Goal: Task Accomplishment & Management: Manage account settings

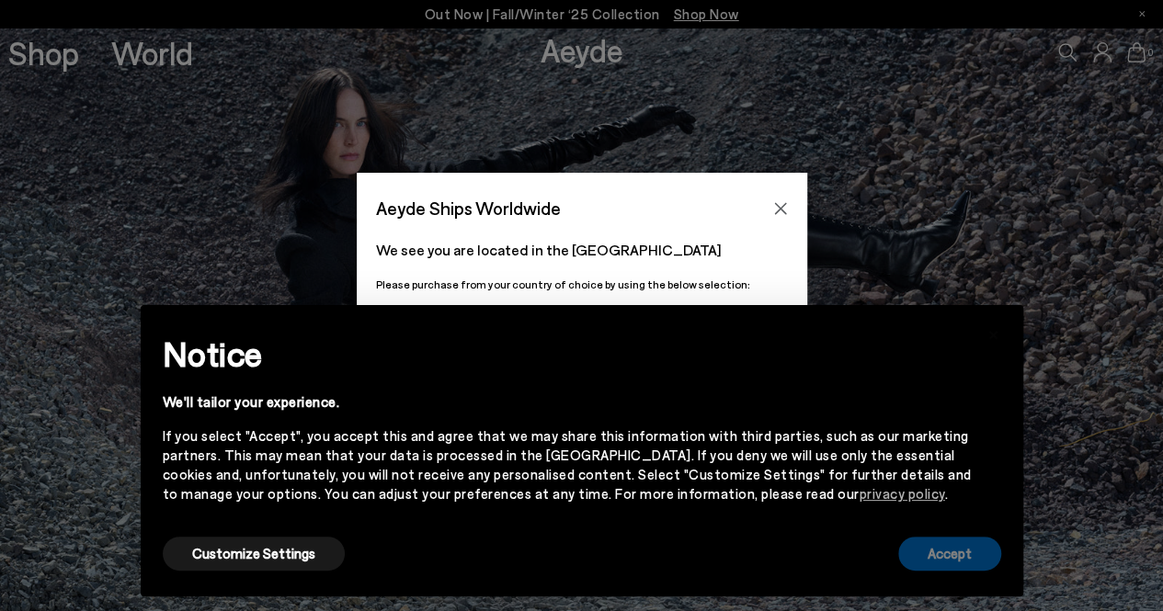
click at [960, 549] on button "Accept" at bounding box center [949, 554] width 103 height 34
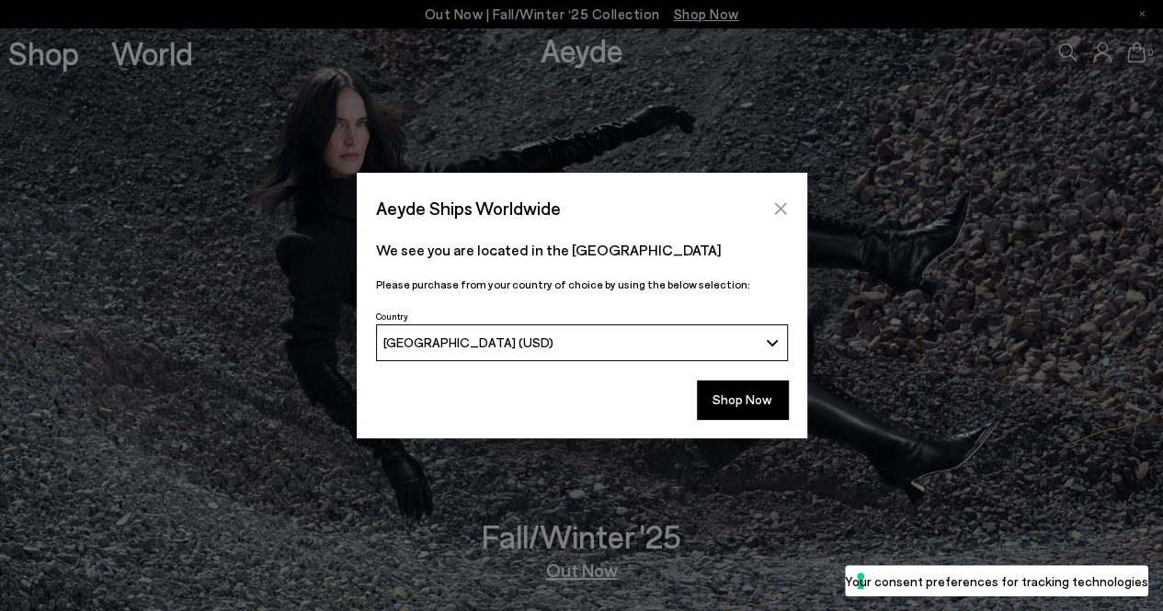
click at [787, 199] on button "Close" at bounding box center [781, 209] width 28 height 28
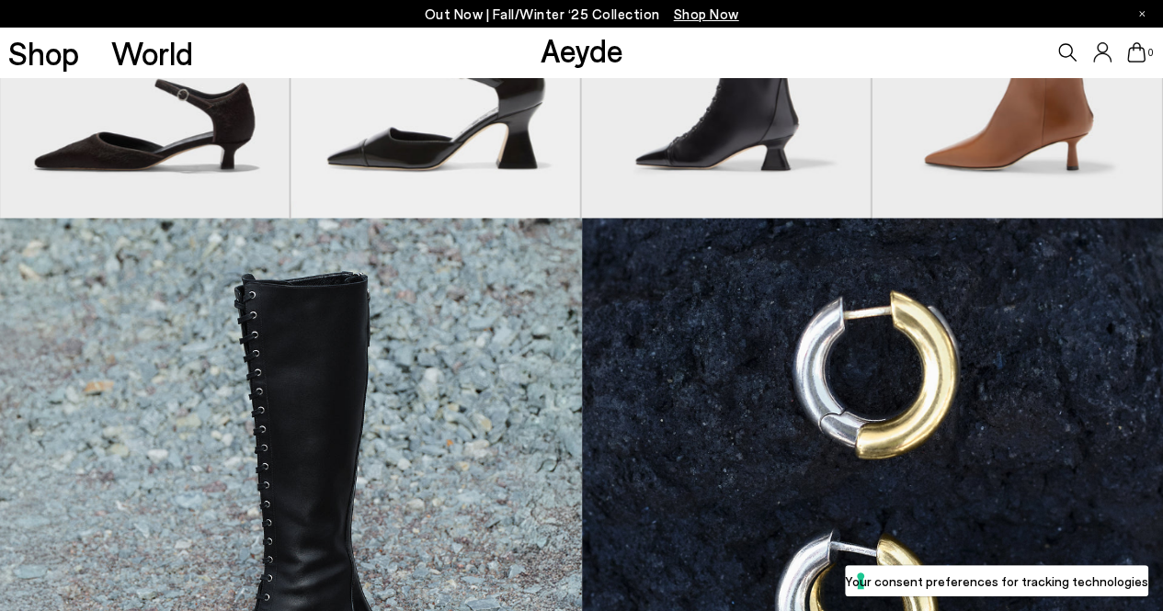
scroll to position [919, 0]
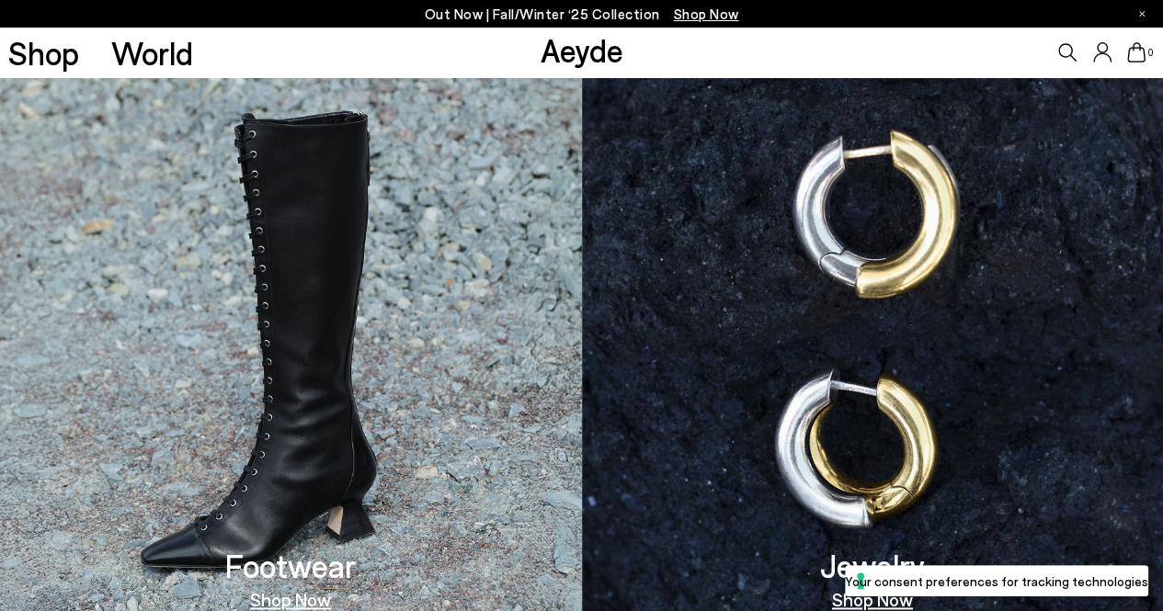
click at [1103, 52] on icon at bounding box center [1102, 52] width 18 height 20
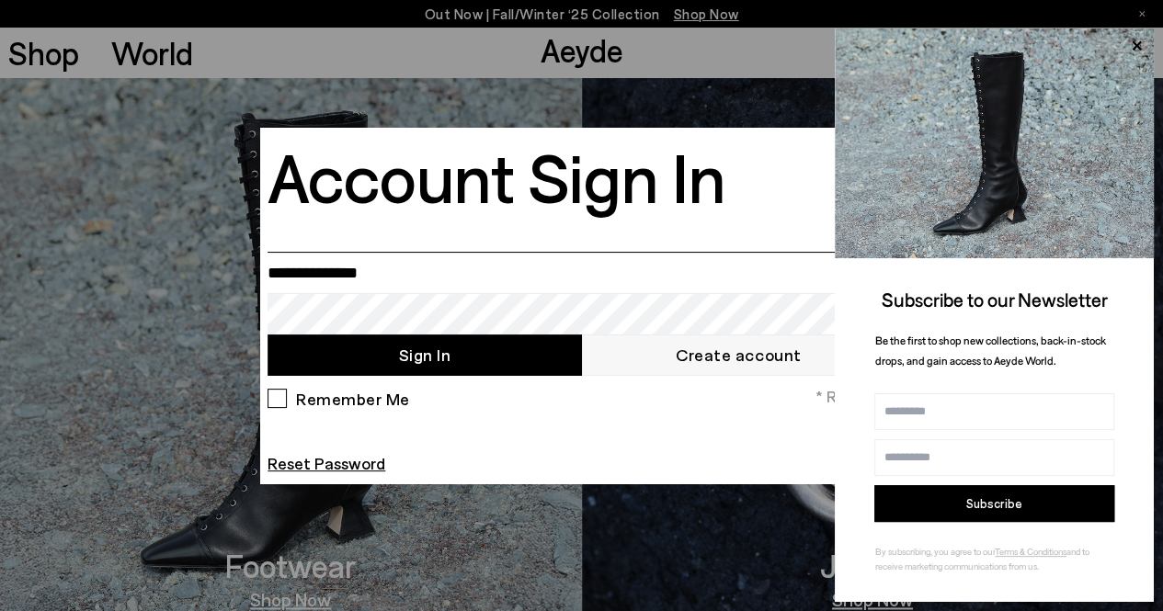
click at [403, 283] on input "email" at bounding box center [582, 272] width 628 height 41
drag, startPoint x: 488, startPoint y: 266, endPoint x: 276, endPoint y: 259, distance: 212.5
click at [291, 262] on input "**********" at bounding box center [582, 272] width 628 height 41
type input "*"
type input "**********"
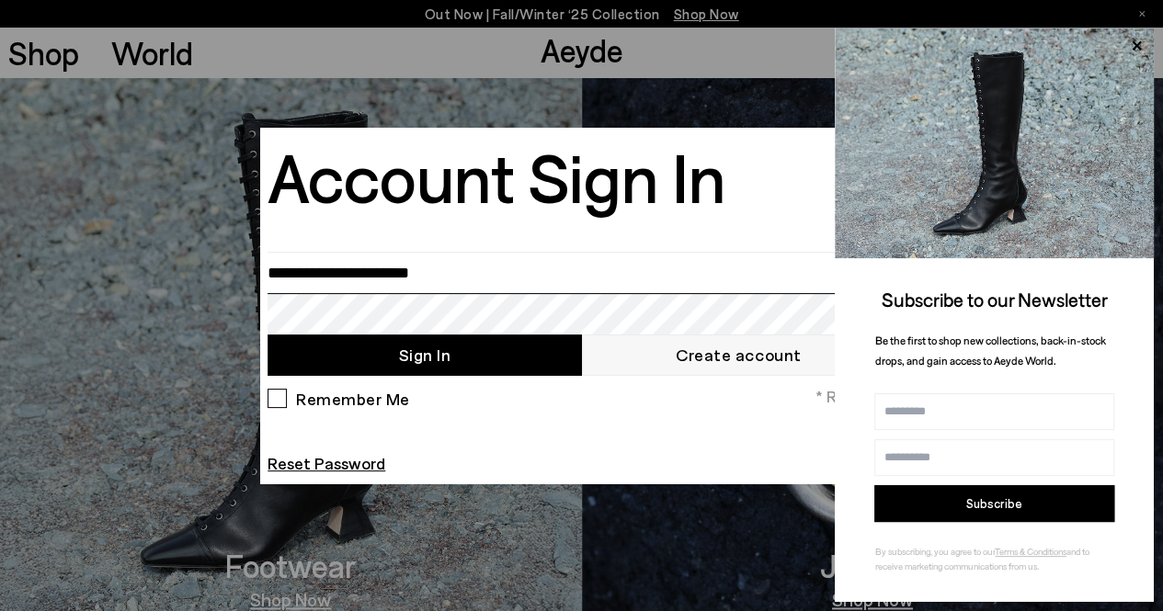
click at [268, 335] on button "Sign In" at bounding box center [424, 355] width 313 height 41
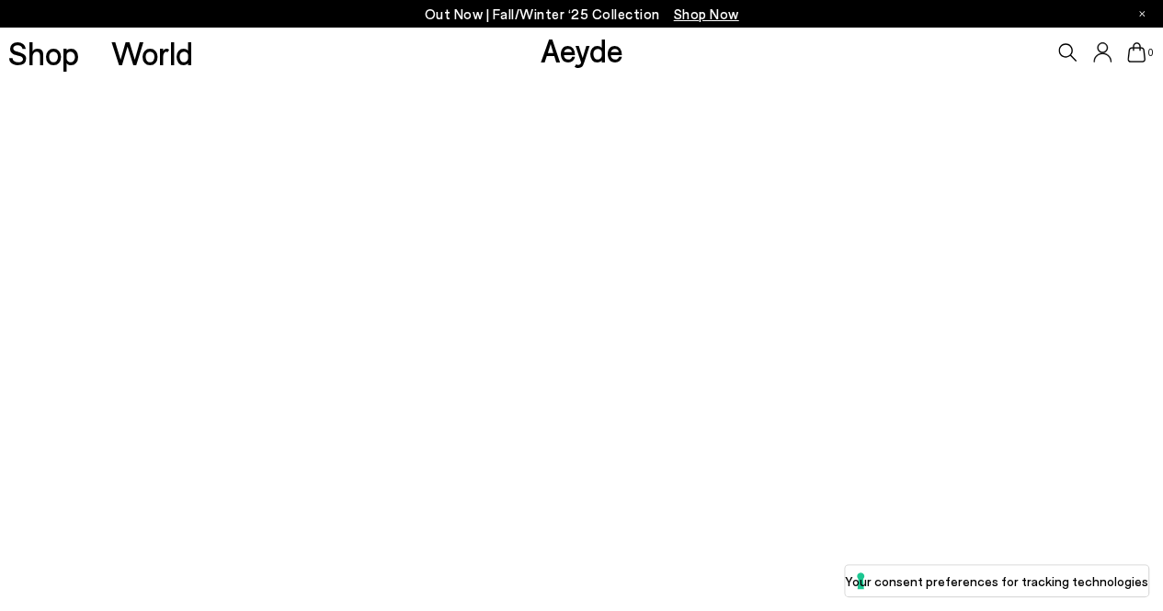
scroll to position [184, 0]
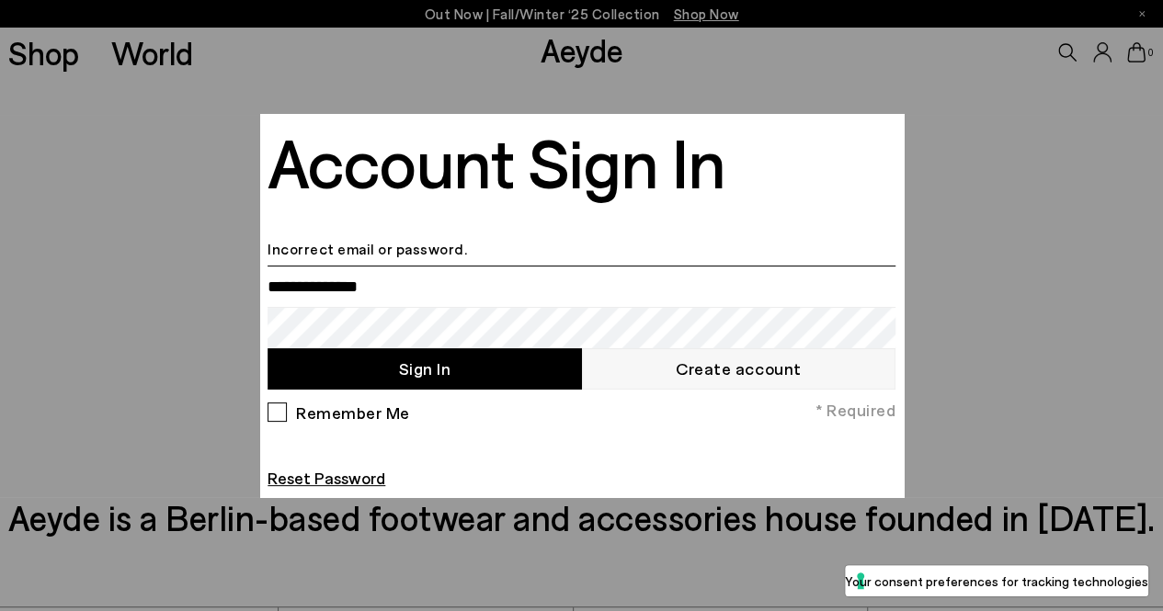
click at [408, 304] on input "email" at bounding box center [582, 286] width 628 height 41
click at [409, 294] on input "email" at bounding box center [582, 286] width 628 height 41
click at [382, 301] on input "email" at bounding box center [582, 286] width 628 height 41
type input "**********"
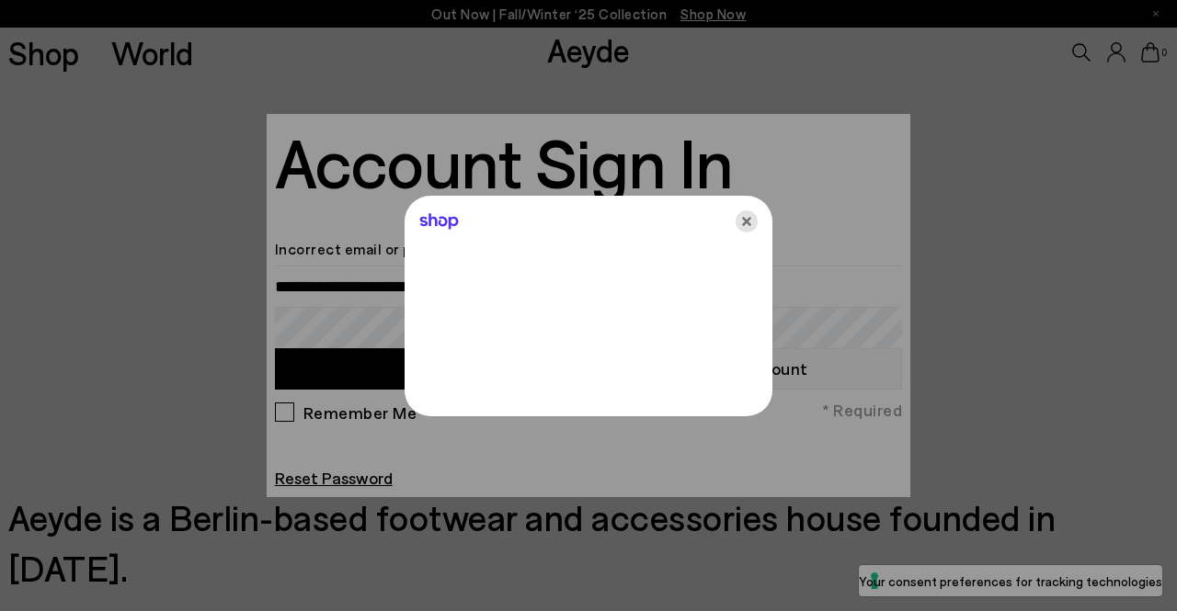
click at [750, 219] on icon "Close" at bounding box center [746, 222] width 22 height 22
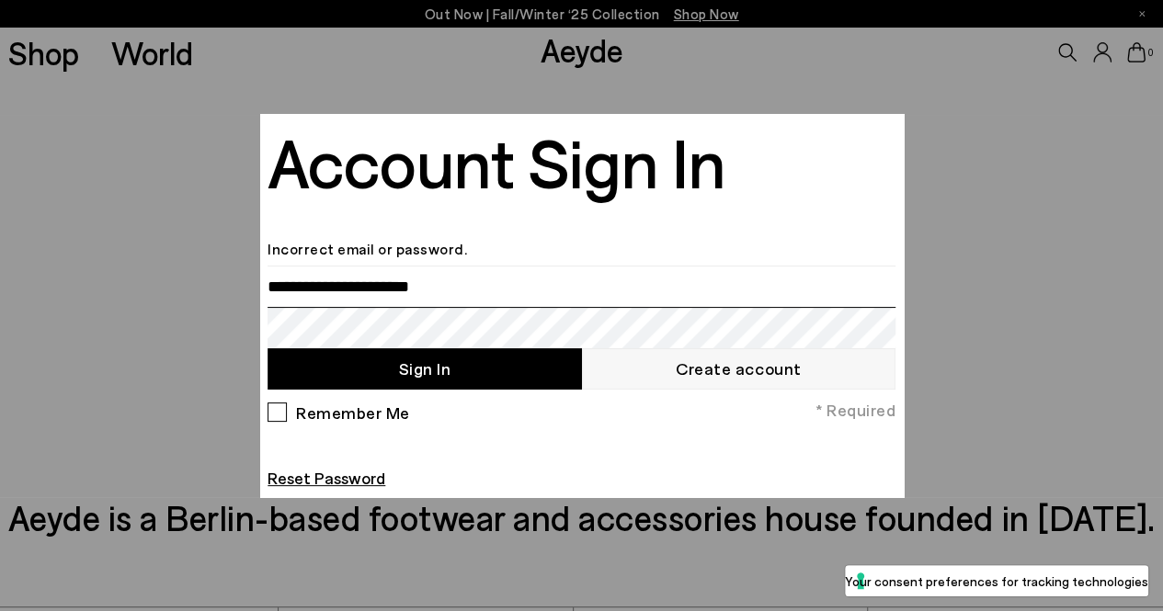
click at [268, 348] on button "Sign In" at bounding box center [424, 368] width 313 height 41
click at [436, 363] on button "Sign In" at bounding box center [424, 368] width 313 height 41
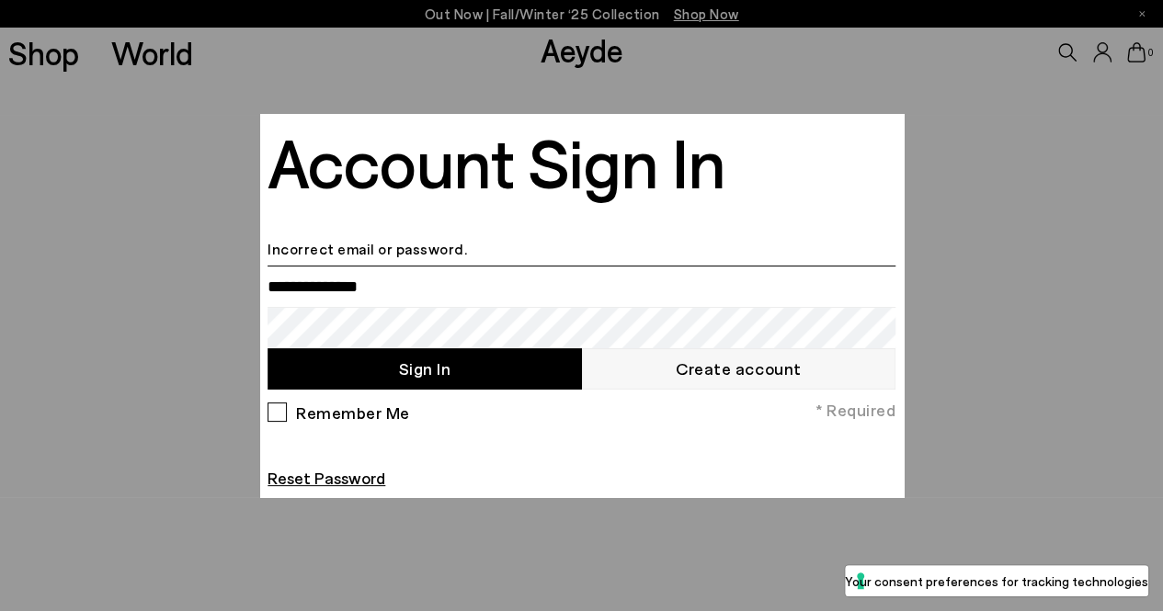
click at [422, 290] on input "email" at bounding box center [582, 286] width 628 height 41
type input "**********"
drag, startPoint x: 429, startPoint y: 302, endPoint x: 188, endPoint y: 282, distance: 242.6
click at [226, 295] on body "Your item is added to cart. View Cart × Out Now | Fall/Winter ‘25 Collection Sh…" at bounding box center [581, 305] width 1163 height 611
type input "**********"
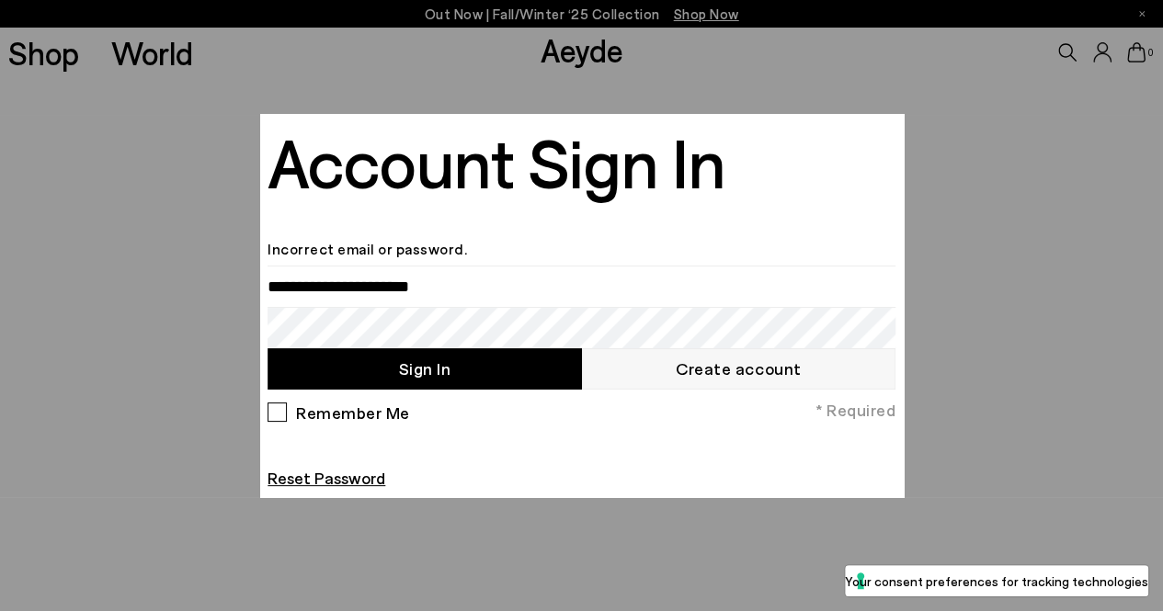
click at [117, 149] on div at bounding box center [581, 305] width 1163 height 611
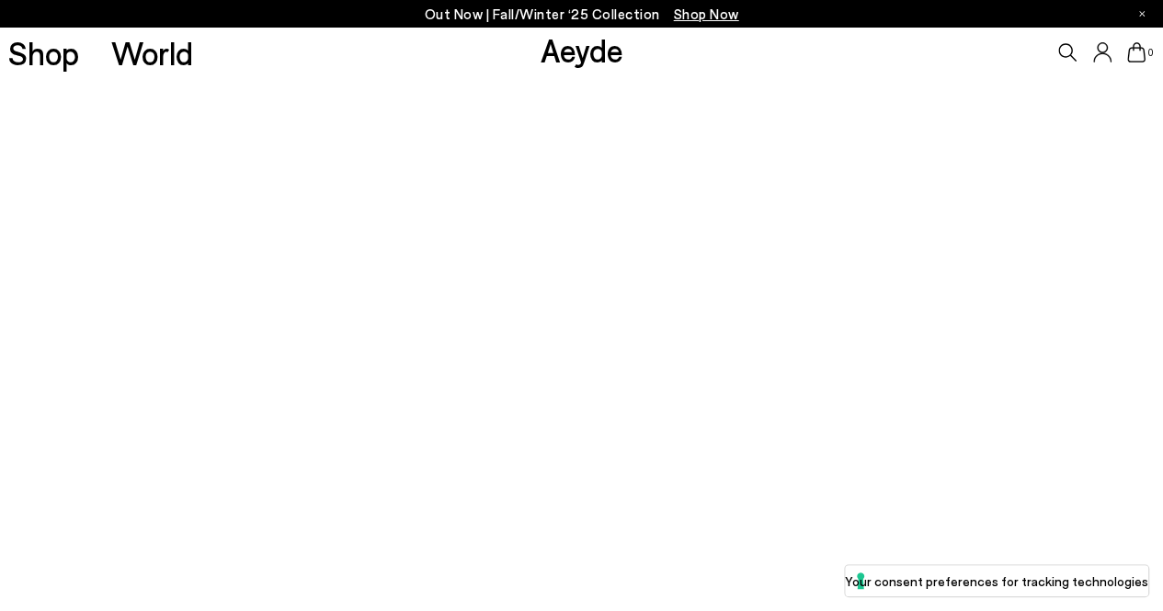
click at [1133, 58] on icon at bounding box center [1136, 52] width 18 height 20
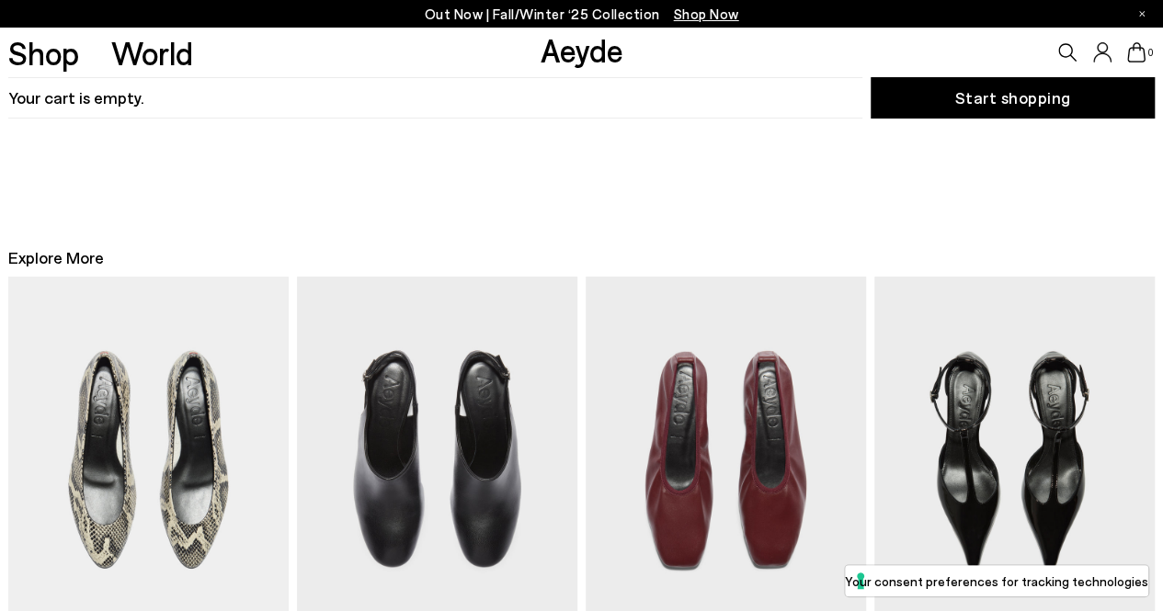
click at [1099, 60] on icon at bounding box center [1102, 52] width 18 height 20
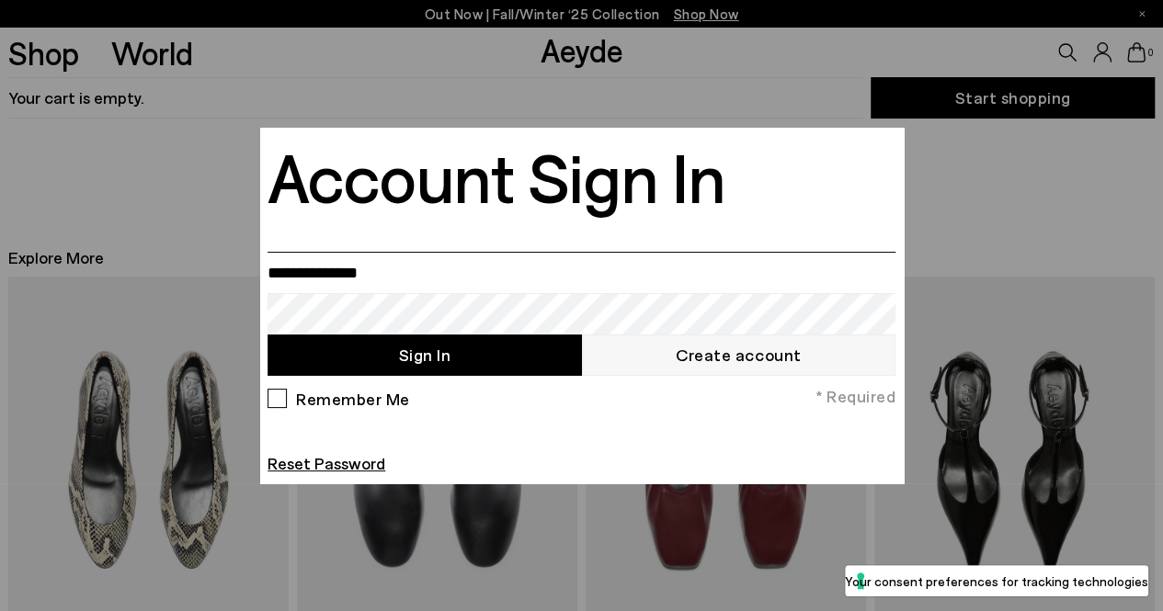
click at [396, 288] on input "email" at bounding box center [582, 272] width 628 height 41
click at [406, 268] on input "email" at bounding box center [582, 272] width 628 height 41
type input "**********"
click at [371, 278] on input "**********" at bounding box center [582, 272] width 628 height 41
click at [500, 276] on input "**********" at bounding box center [582, 272] width 628 height 41
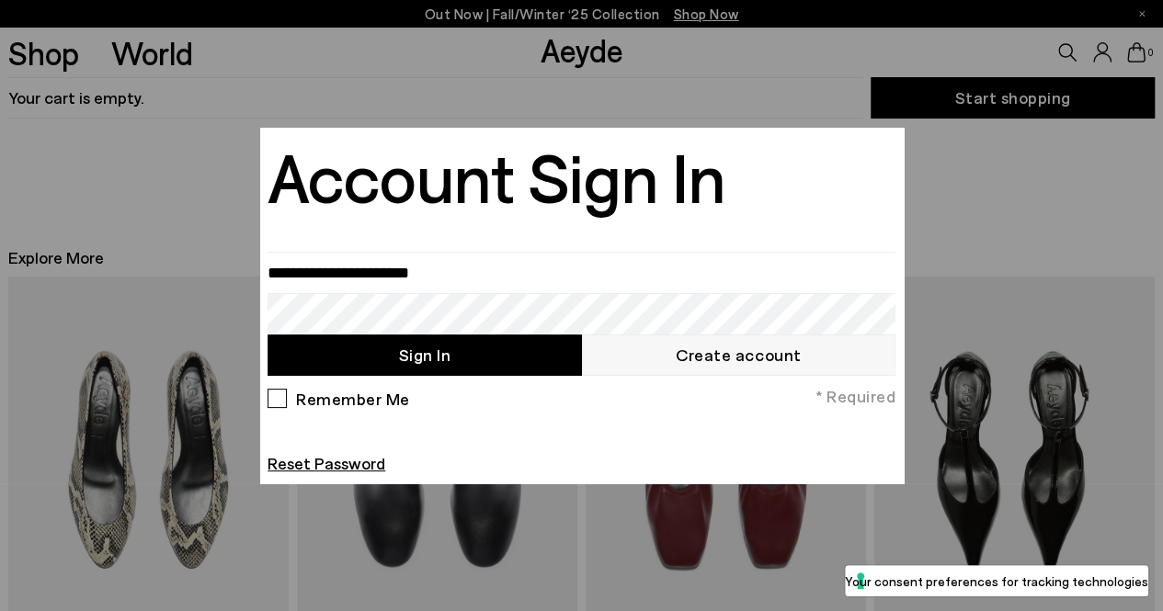
click at [352, 349] on button "Sign In" at bounding box center [424, 355] width 313 height 41
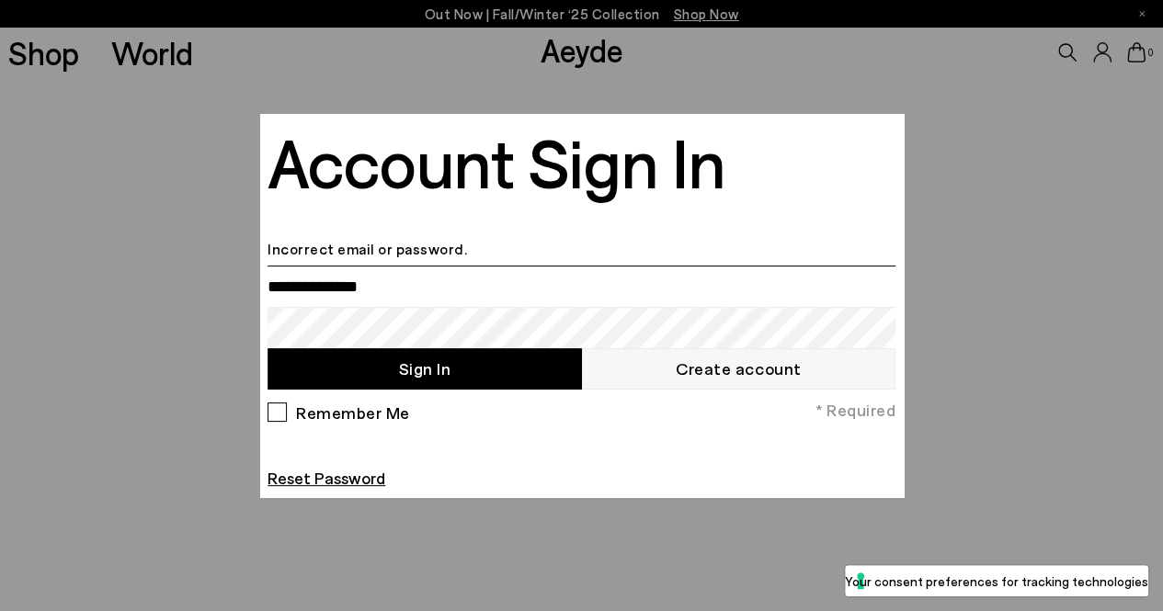
click at [344, 300] on input "email" at bounding box center [582, 286] width 628 height 41
type input "**********"
click at [463, 295] on input "**********" at bounding box center [582, 286] width 628 height 41
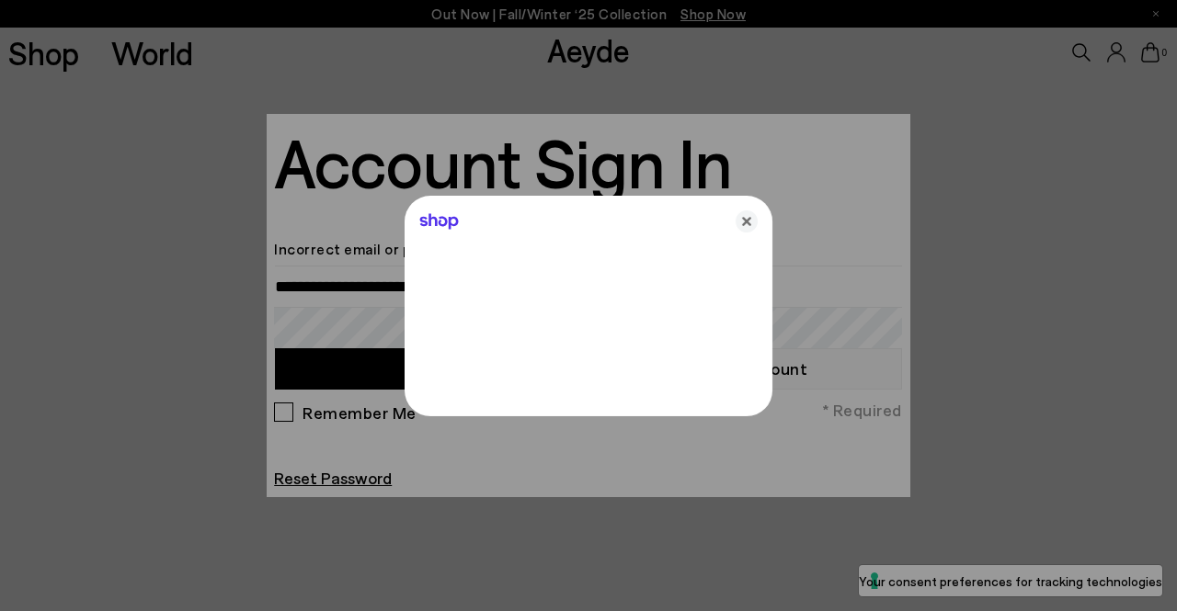
click at [322, 319] on div at bounding box center [588, 305] width 1177 height 611
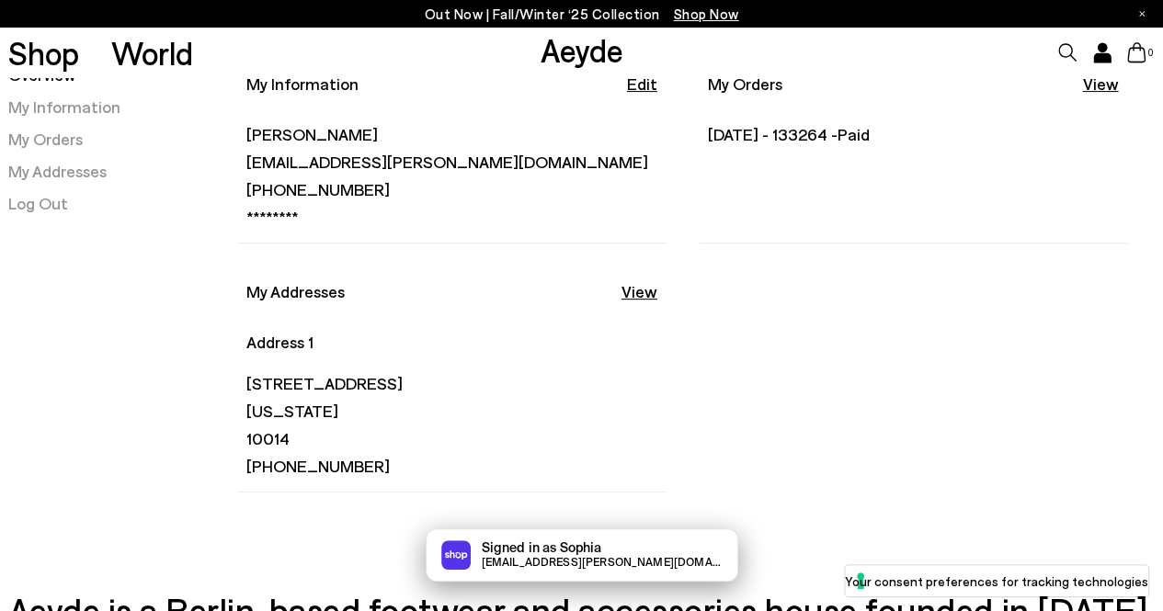
scroll to position [184, 0]
click at [61, 134] on link "My Orders" at bounding box center [45, 138] width 74 height 20
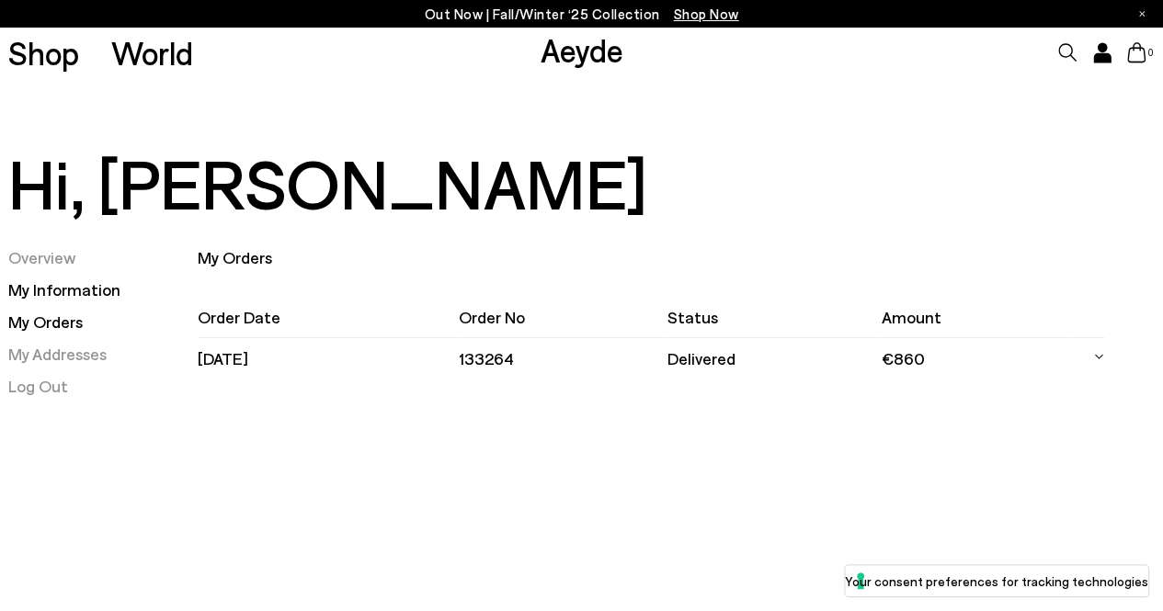
click at [68, 291] on link "My Information" at bounding box center [64, 289] width 112 height 20
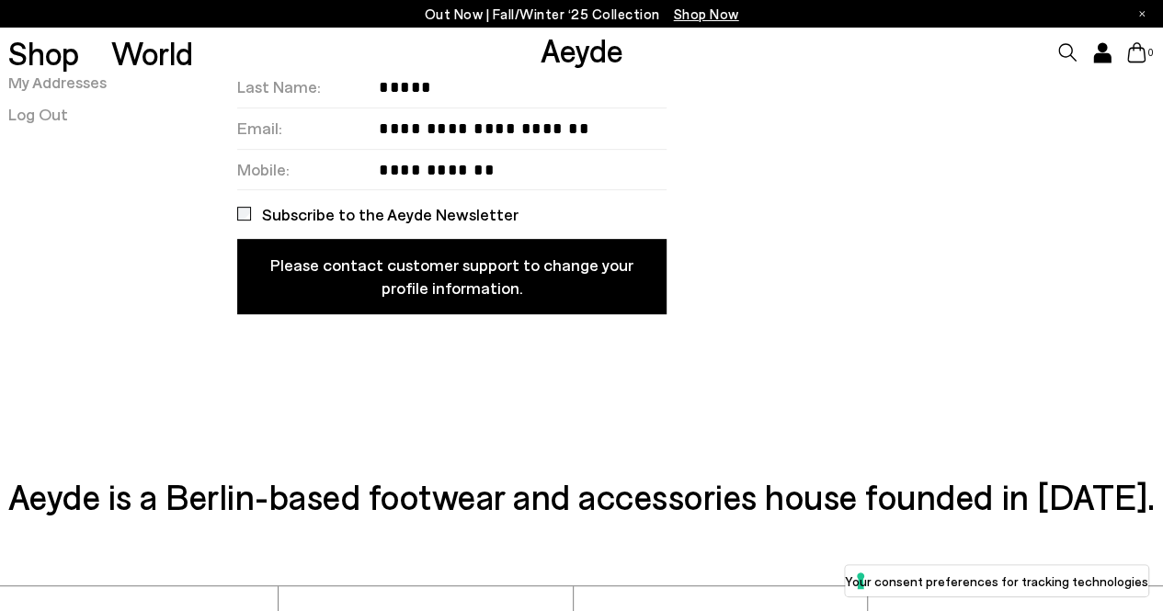
scroll to position [92, 0]
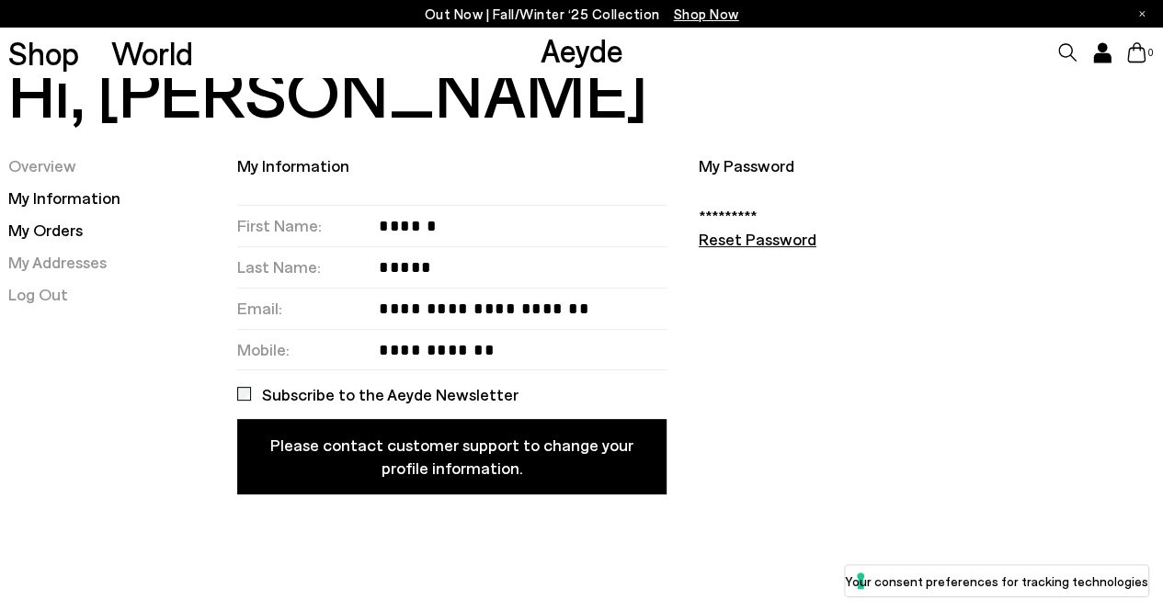
click at [71, 234] on link "My Orders" at bounding box center [45, 230] width 74 height 20
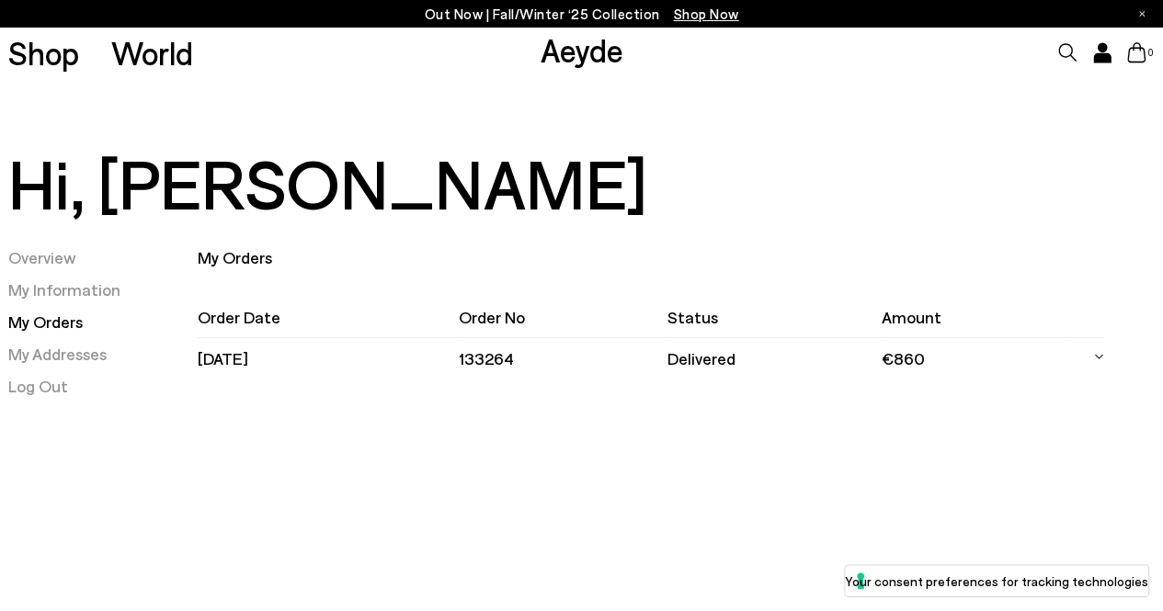
click at [231, 354] on td "06.09.2025" at bounding box center [328, 358] width 261 height 41
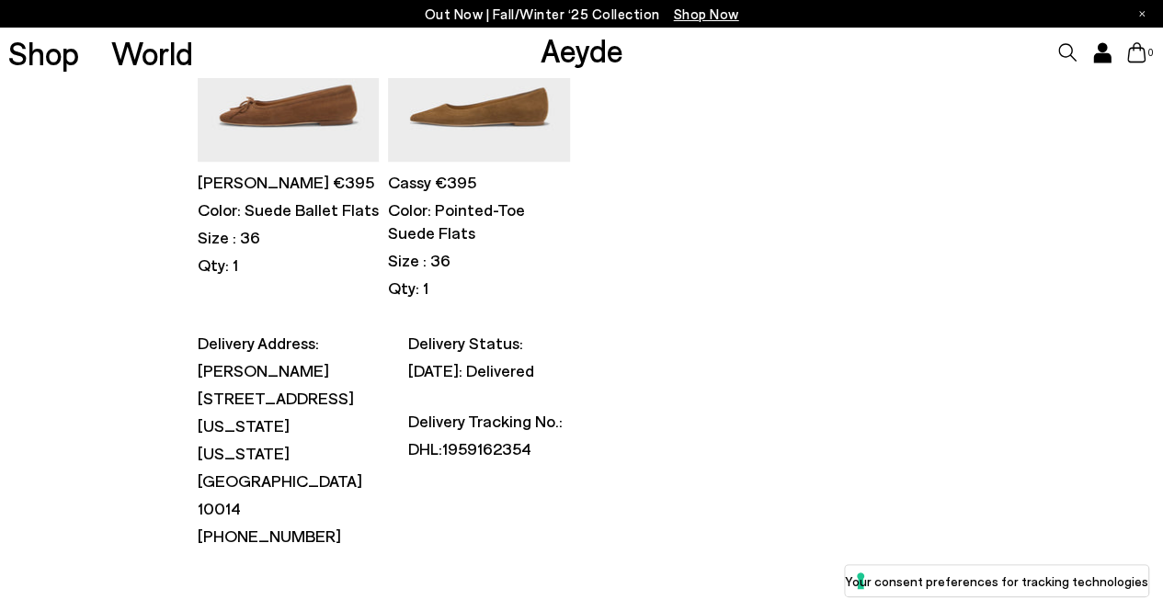
scroll to position [368, 0]
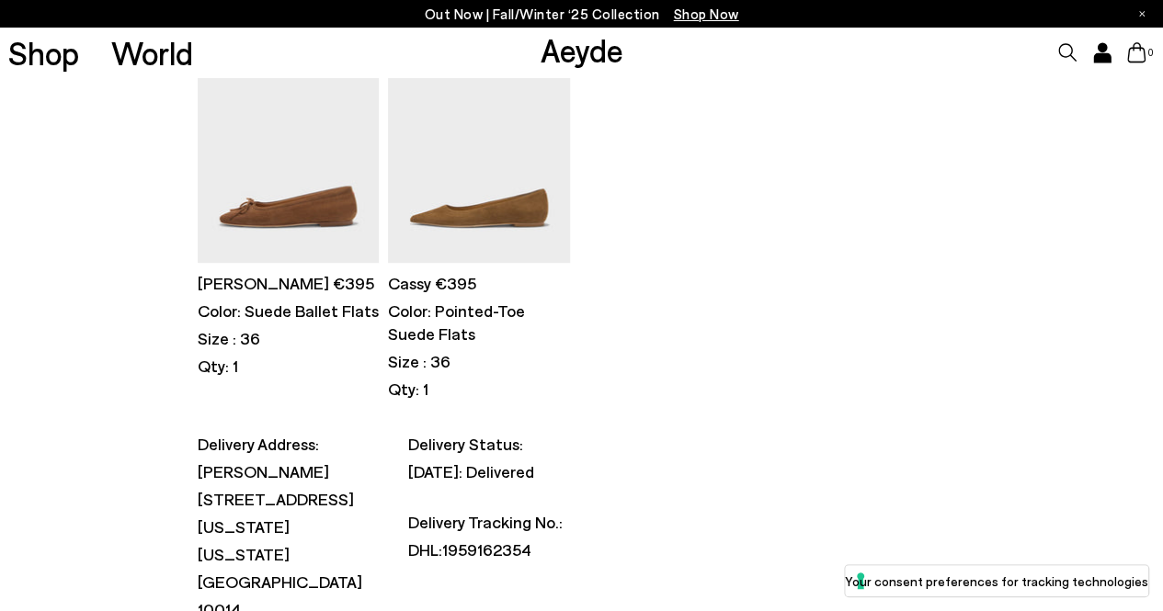
click at [246, 312] on p "Color: Suede Ballet Flats" at bounding box center [288, 311] width 181 height 23
click at [262, 280] on p "Delfina €395" at bounding box center [288, 283] width 181 height 23
click at [449, 278] on p "Cassy €395" at bounding box center [478, 283] width 181 height 23
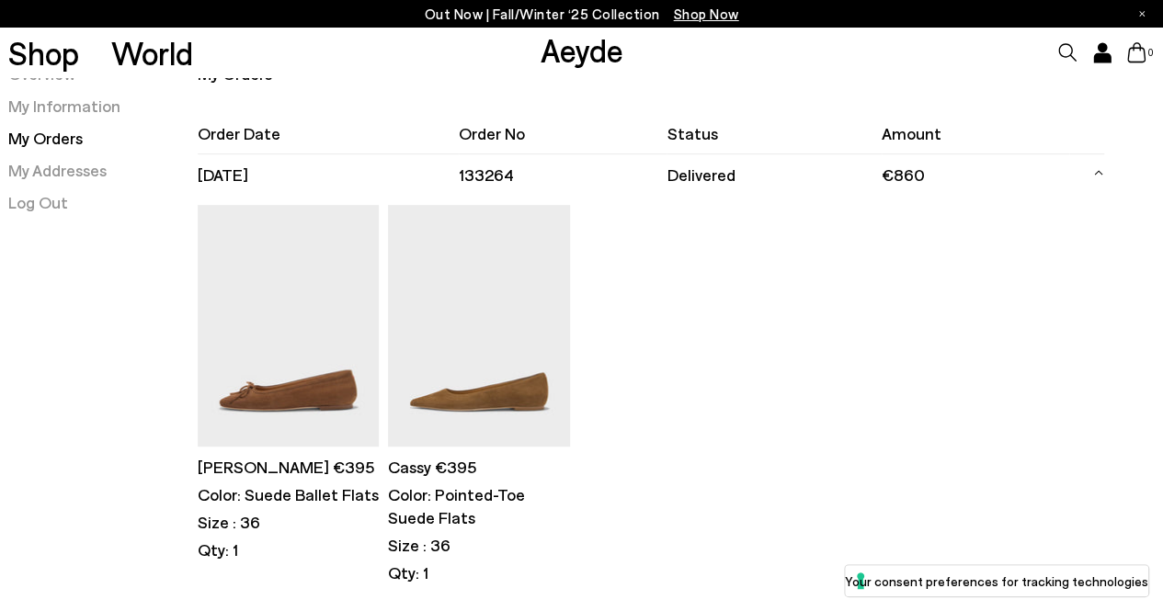
scroll to position [0, 0]
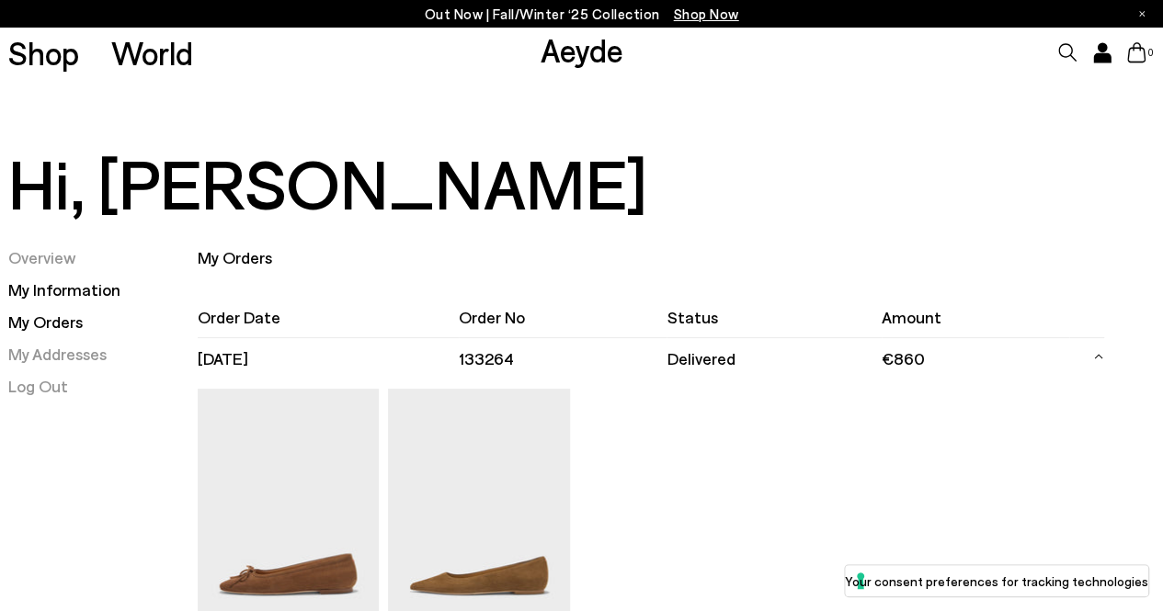
click at [89, 295] on link "My Information" at bounding box center [64, 289] width 112 height 20
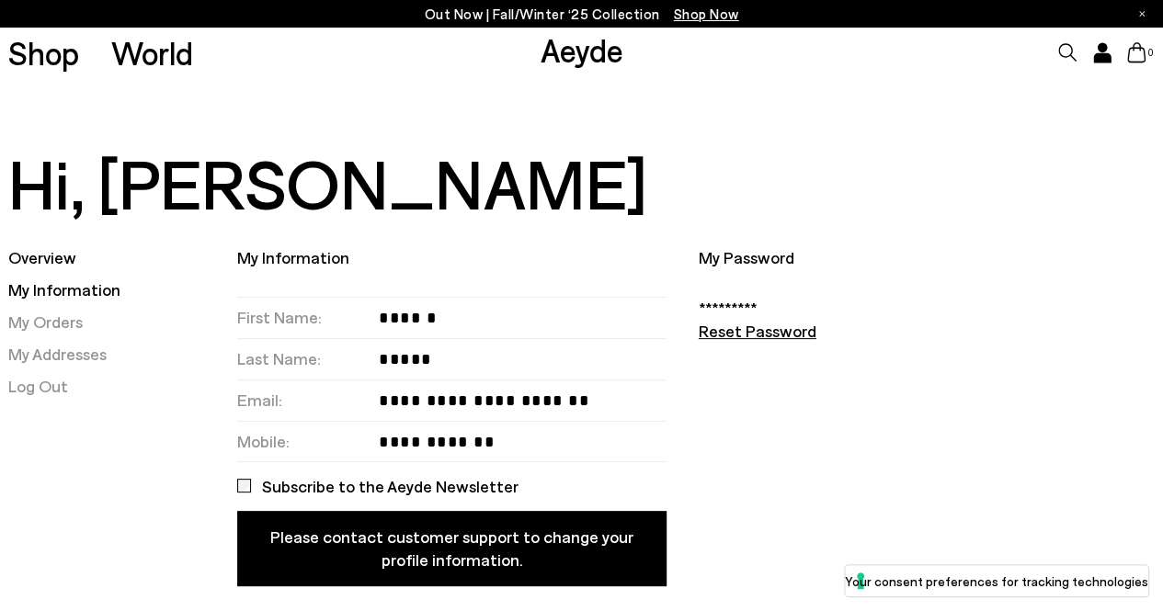
click at [70, 262] on link "Overview" at bounding box center [42, 257] width 68 height 20
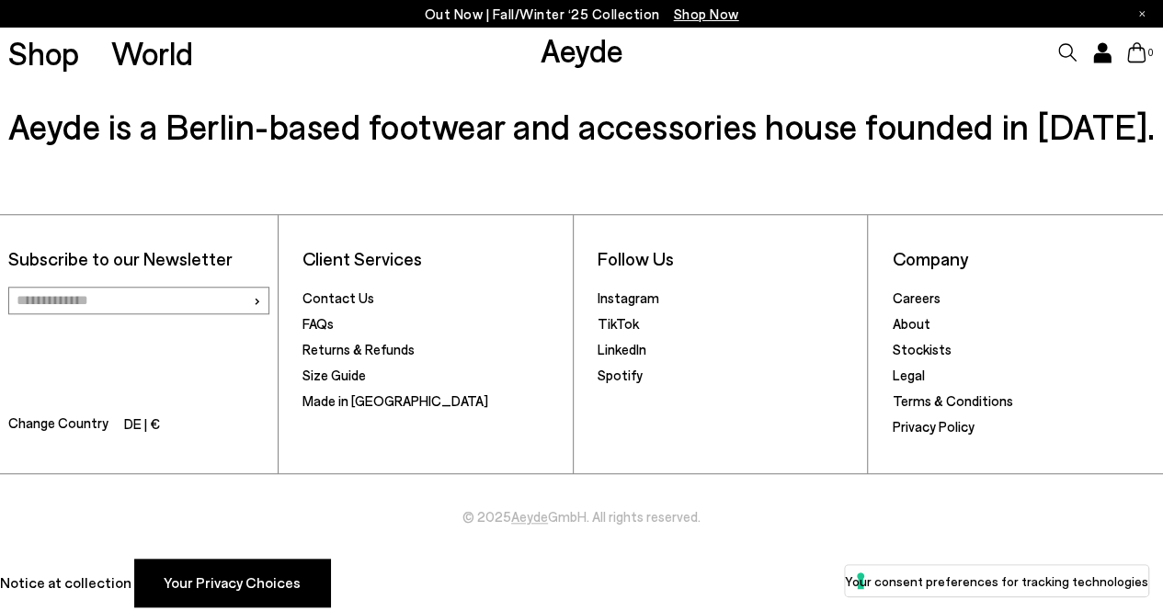
scroll to position [680, 0]
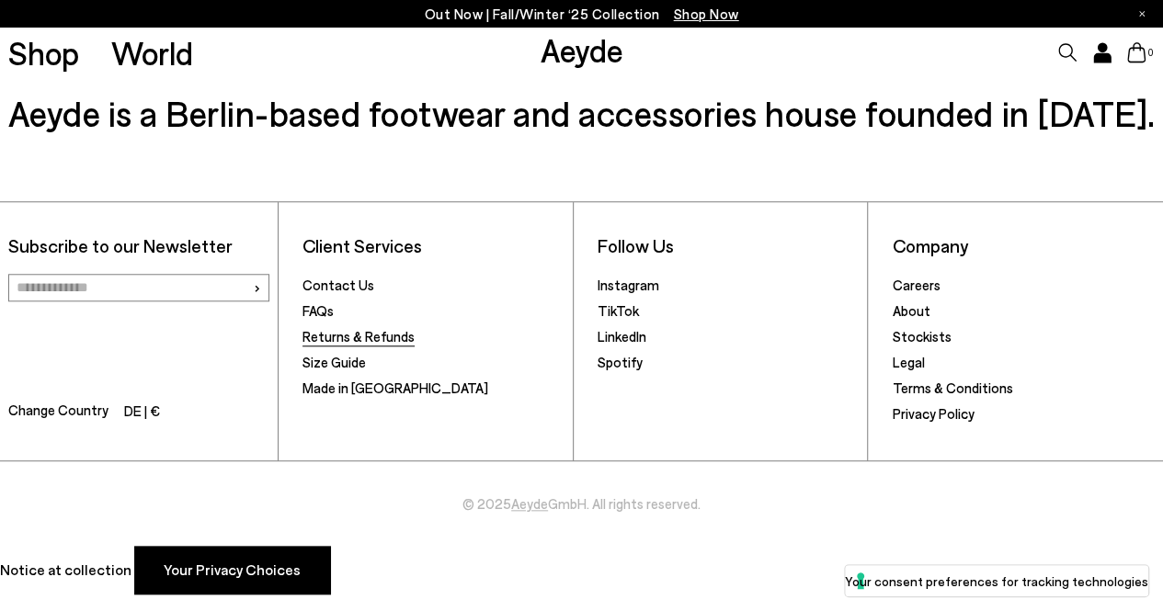
click at [331, 343] on link "Returns & Refunds" at bounding box center [358, 336] width 112 height 17
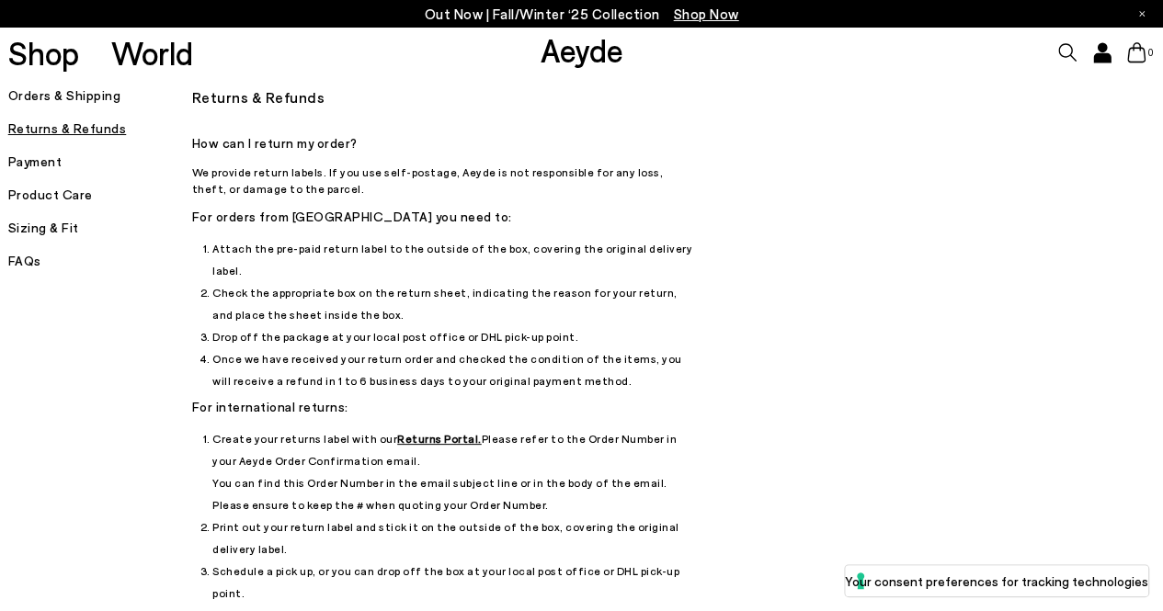
scroll to position [92, 0]
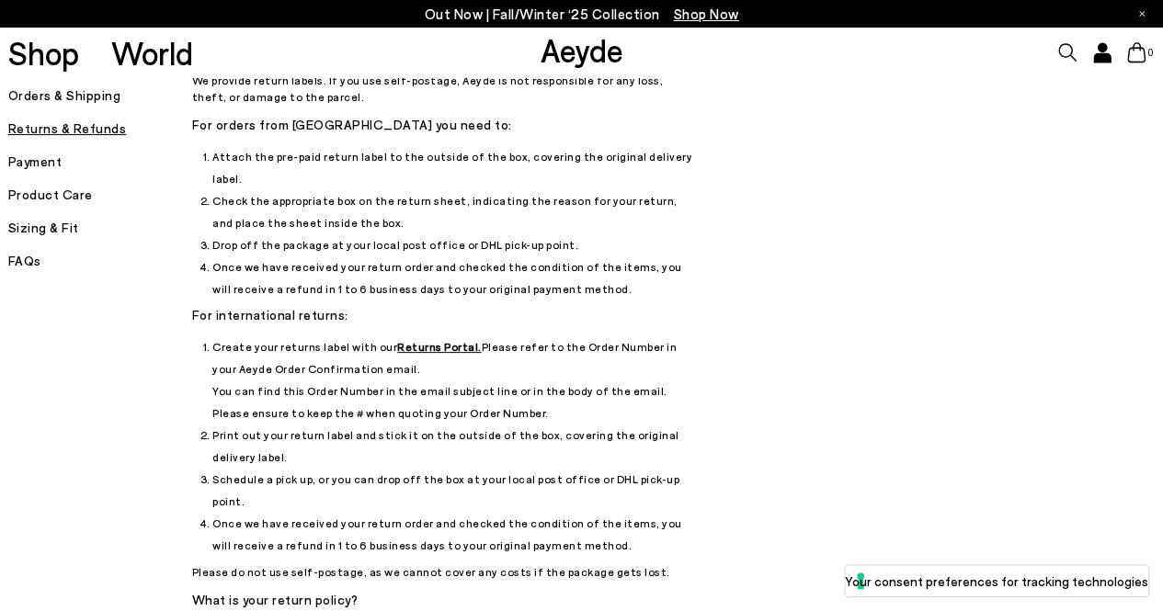
click at [431, 340] on u "Returns Portal." at bounding box center [439, 346] width 85 height 13
